Goal: Task Accomplishment & Management: Use online tool/utility

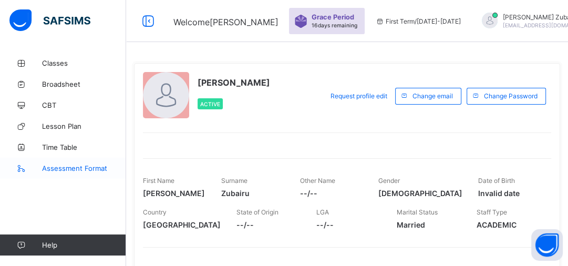
click at [83, 163] on link "Assessment Format" at bounding box center [63, 168] width 126 height 21
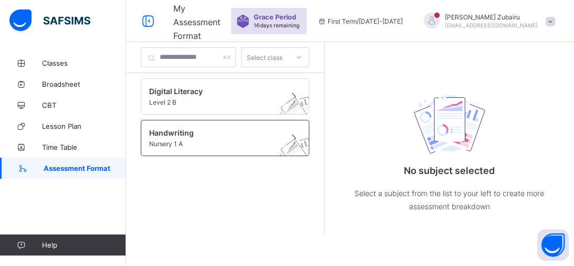
click at [210, 137] on span at bounding box center [215, 138] width 132 height 3
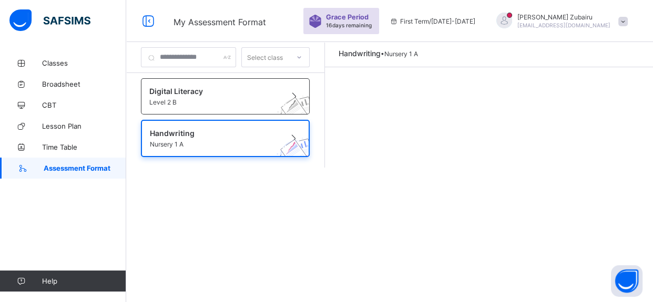
click at [201, 99] on span "Level 2 B" at bounding box center [215, 102] width 132 height 8
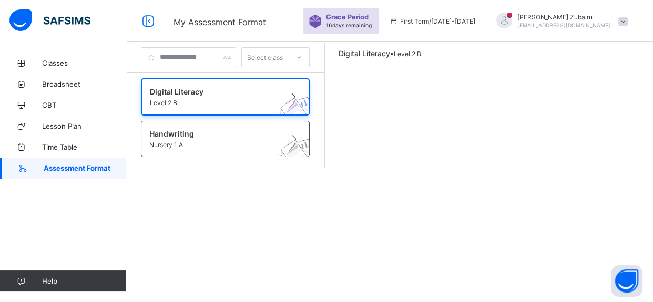
click at [205, 137] on span "Handwriting" at bounding box center [215, 133] width 132 height 9
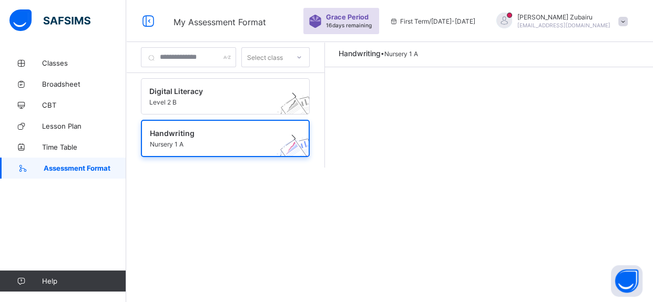
click at [289, 58] on div "Select class" at bounding box center [265, 57] width 47 height 15
click at [290, 92] on div "Nur 1 A" at bounding box center [275, 96] width 67 height 16
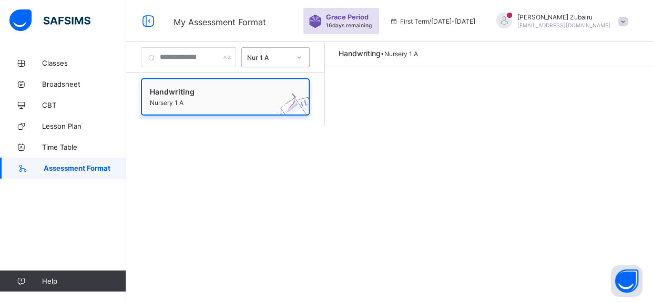
click at [227, 99] on span "Nursery 1 A" at bounding box center [215, 103] width 131 height 8
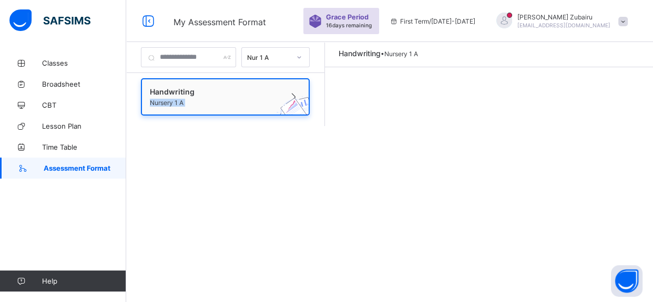
click at [227, 99] on span "Nursery 1 A" at bounding box center [215, 103] width 131 height 8
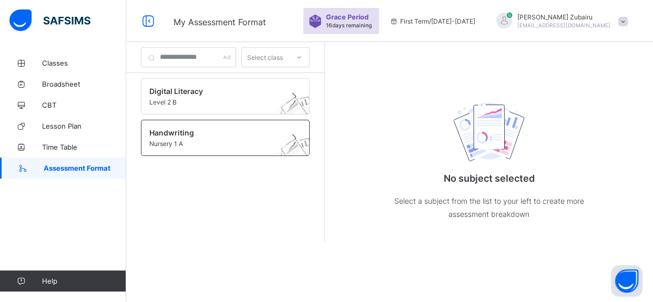
click at [173, 141] on span "Nursery 1 A" at bounding box center [215, 144] width 132 height 8
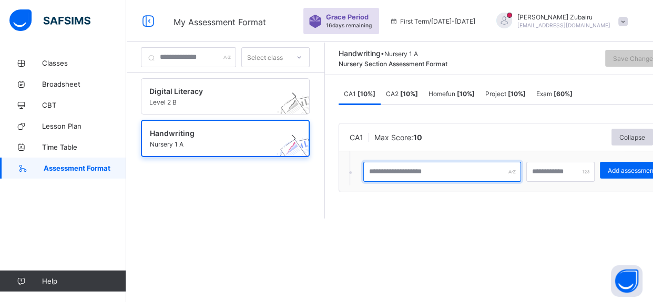
click at [414, 173] on input "text" at bounding box center [442, 172] width 158 height 20
type input "**********"
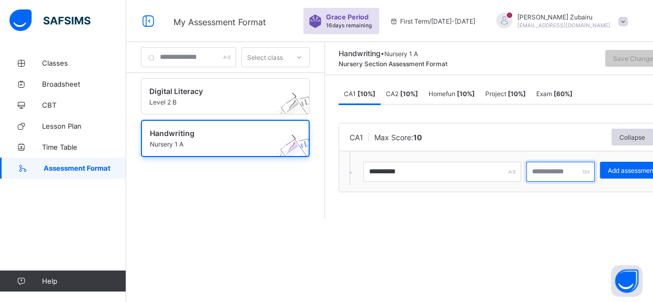
click at [562, 173] on input "number" at bounding box center [560, 172] width 68 height 20
type input "**"
click at [413, 95] on span "CA2 [ 10 %]" at bounding box center [402, 94] width 32 height 8
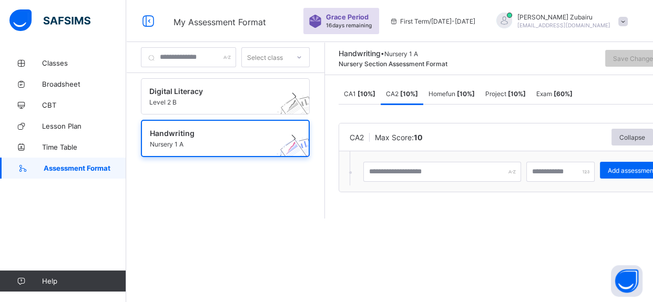
click at [455, 92] on span "Homefun [ 10 %]" at bounding box center [451, 94] width 46 height 8
click at [509, 93] on span "Project [ 10 %]" at bounding box center [505, 94] width 40 height 8
click at [573, 97] on div "Exam [ 60 %]" at bounding box center [554, 93] width 47 height 21
click at [375, 93] on b "[ 10 %]" at bounding box center [366, 94] width 18 height 8
click at [418, 91] on b "[ 10 %]" at bounding box center [409, 94] width 18 height 8
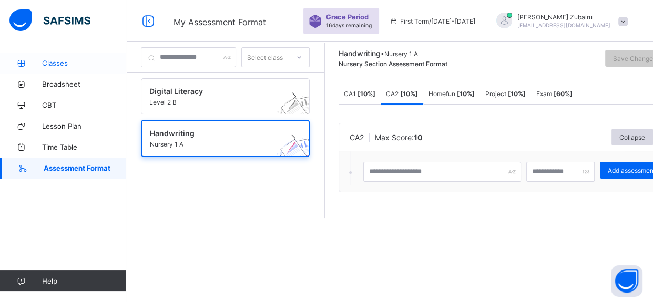
click at [63, 69] on link "Classes" at bounding box center [63, 63] width 126 height 21
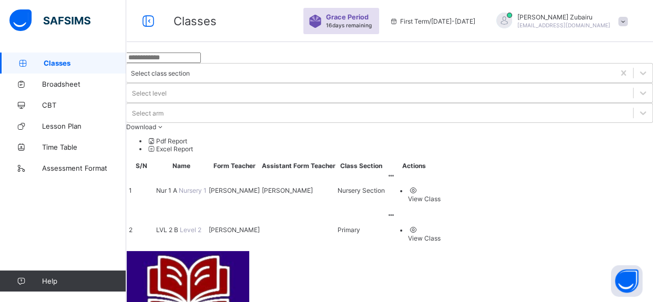
click at [179, 187] on span "Nur 1 A" at bounding box center [167, 191] width 23 height 8
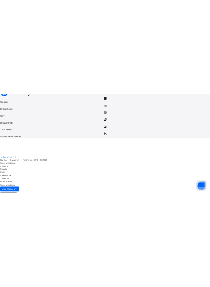
scroll to position [80, 0]
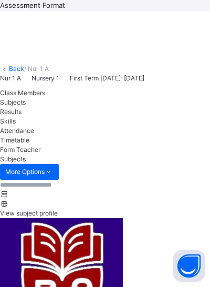
scroll to position [202, 0]
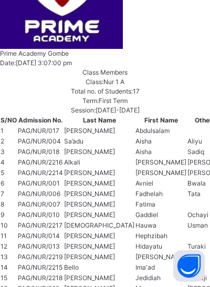
scroll to position [521, 0]
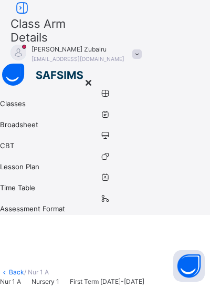
click at [23, 268] on link "Back" at bounding box center [16, 272] width 15 height 8
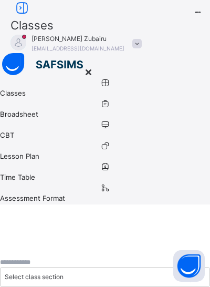
click at [25, 18] on icon at bounding box center [22, 8] width 18 height 19
click at [95, 67] on icon at bounding box center [89, 72] width 12 height 11
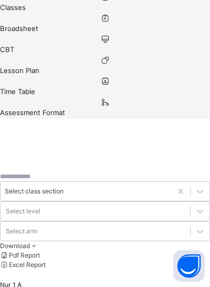
scroll to position [135, 0]
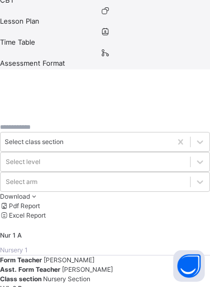
click at [22, 231] on span "Nur 1 A" at bounding box center [11, 235] width 22 height 8
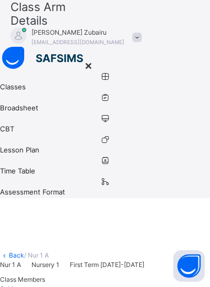
scroll to position [135, 0]
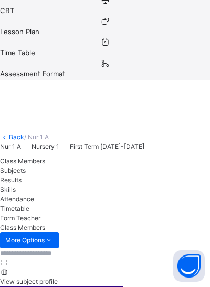
click at [54, 235] on span "More Options" at bounding box center [29, 239] width 48 height 9
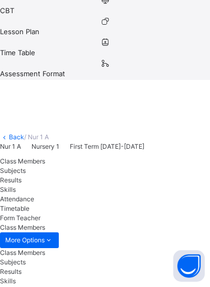
click at [54, 235] on span "More Options" at bounding box center [29, 239] width 48 height 9
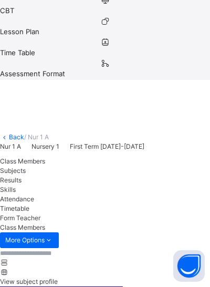
click at [54, 235] on span "More Options" at bounding box center [29, 239] width 48 height 9
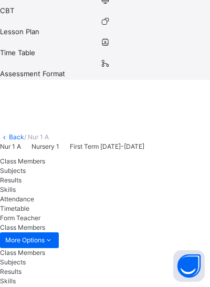
click at [168, 257] on div "Subjects" at bounding box center [103, 261] width 207 height 9
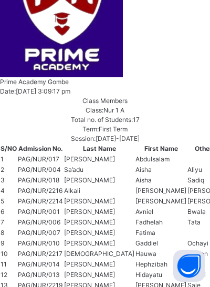
scroll to position [494, 0]
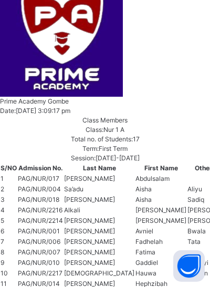
scroll to position [57, 0]
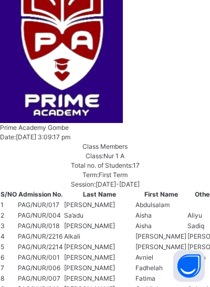
scroll to position [36, 0]
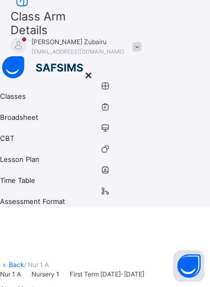
scroll to position [0, 0]
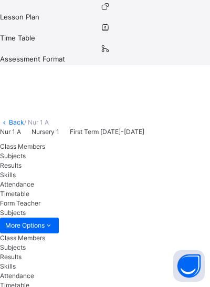
scroll to position [201, 0]
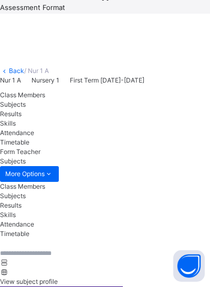
click at [174, 182] on div "Class Members" at bounding box center [103, 186] width 207 height 9
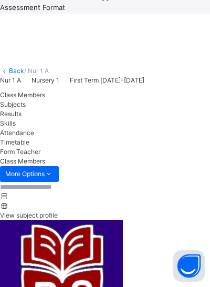
click at [58, 211] on span "View subject profile" at bounding box center [29, 215] width 58 height 8
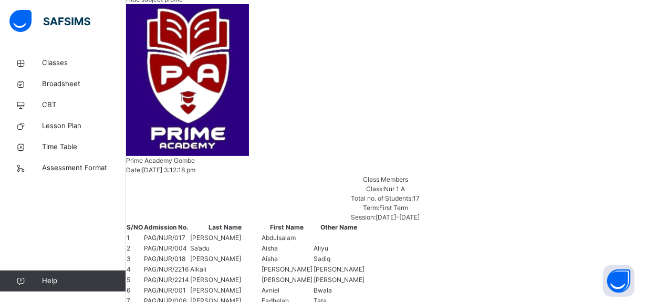
scroll to position [223, 0]
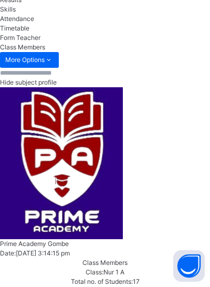
scroll to position [409, 0]
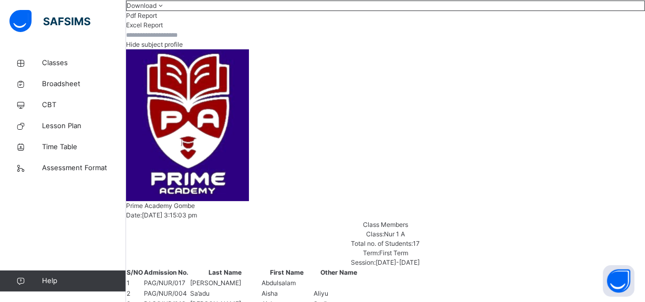
scroll to position [168, 0]
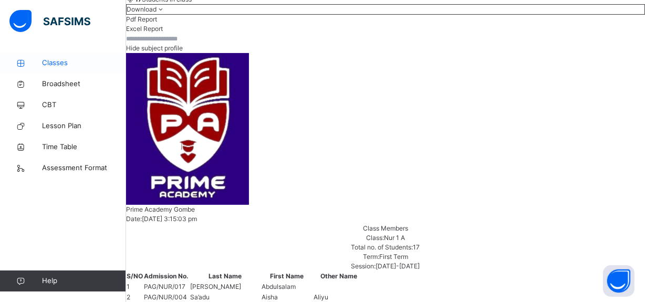
click at [62, 58] on span "Classes" at bounding box center [84, 63] width 84 height 11
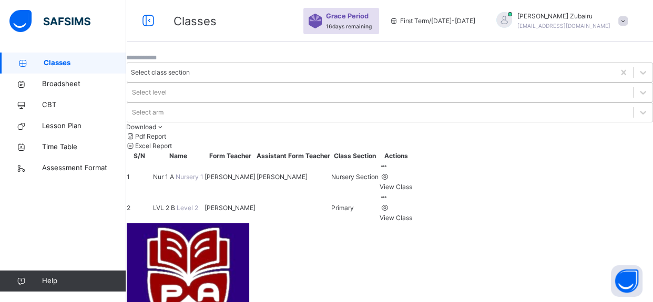
click at [176, 173] on span "Nur 1 A" at bounding box center [164, 177] width 23 height 8
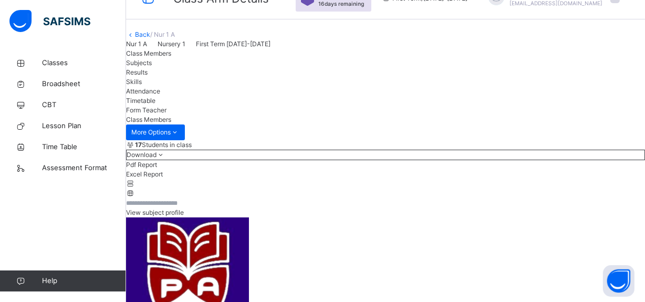
scroll to position [32, 0]
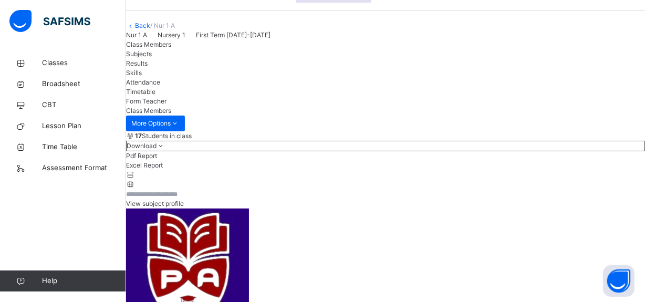
click at [213, 59] on div "Subjects" at bounding box center [385, 53] width 519 height 9
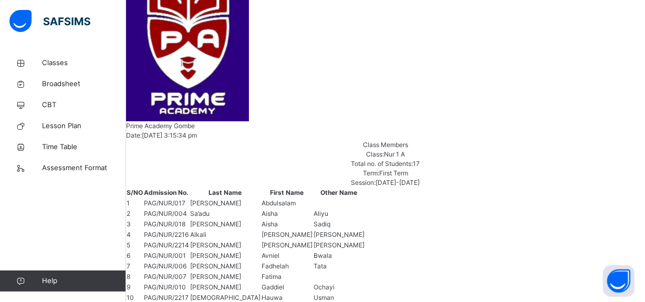
type input "*"
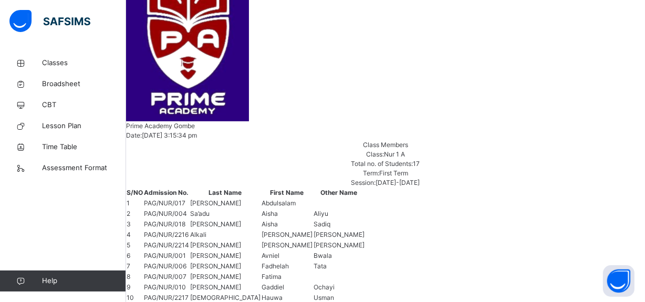
type input "*"
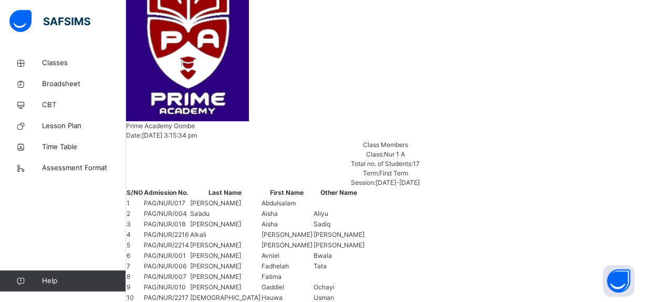
type input "*"
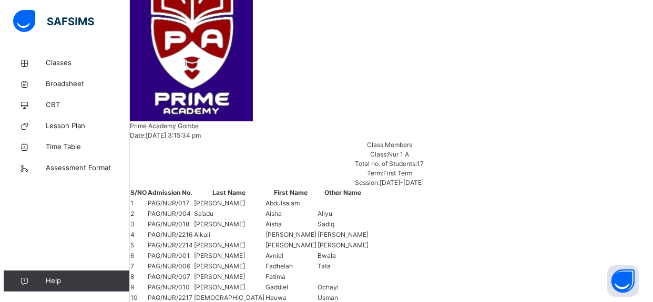
scroll to position [0, 0]
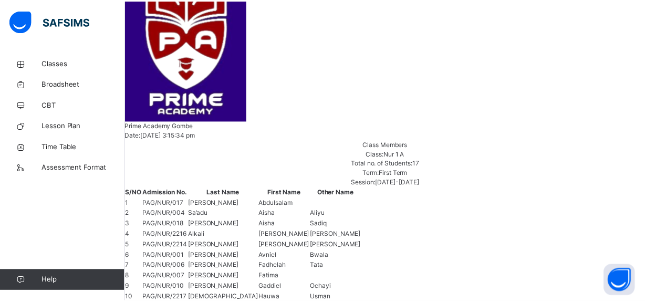
scroll to position [136, 0]
